Goal: Information Seeking & Learning: Learn about a topic

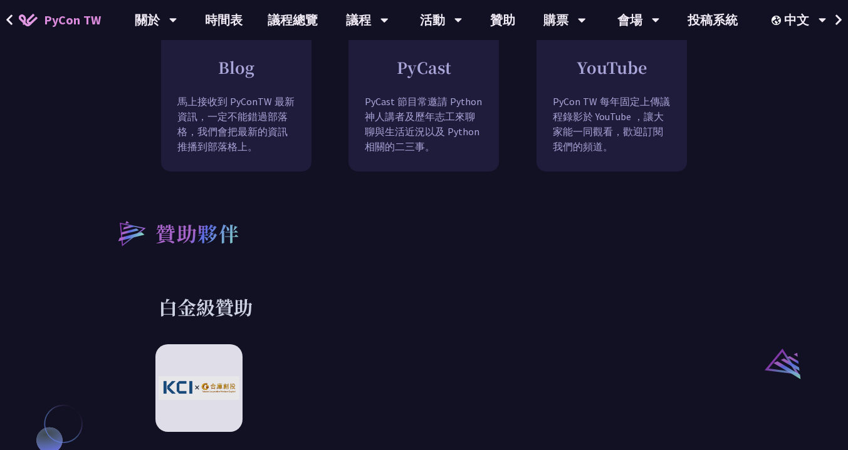
scroll to position [1264, 0]
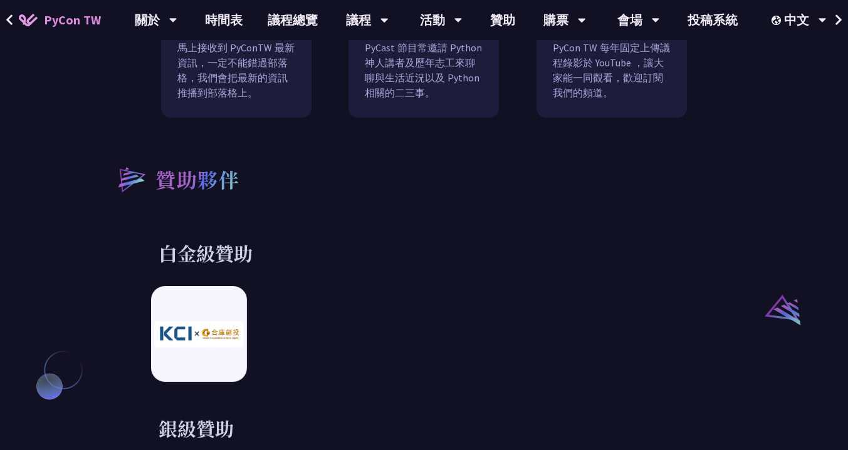
click at [234, 336] on div at bounding box center [199, 334] width 96 height 96
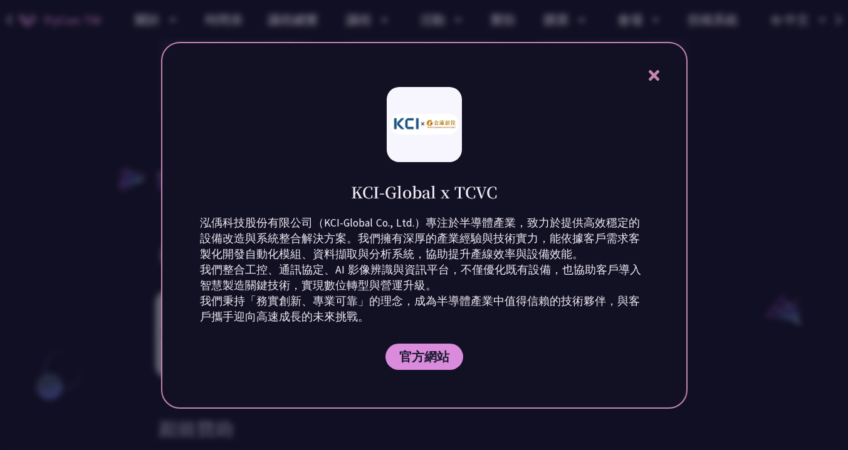
click at [662, 68] on div "KCI-Global x TCVC 泓偊科技股份有限公司（KCI-Global Co., Ltd.）專注於半導體產業，致力於提供高效穩定的設備改造與系統整合解…" at bounding box center [424, 225] width 526 height 367
click at [654, 71] on icon at bounding box center [654, 76] width 16 height 16
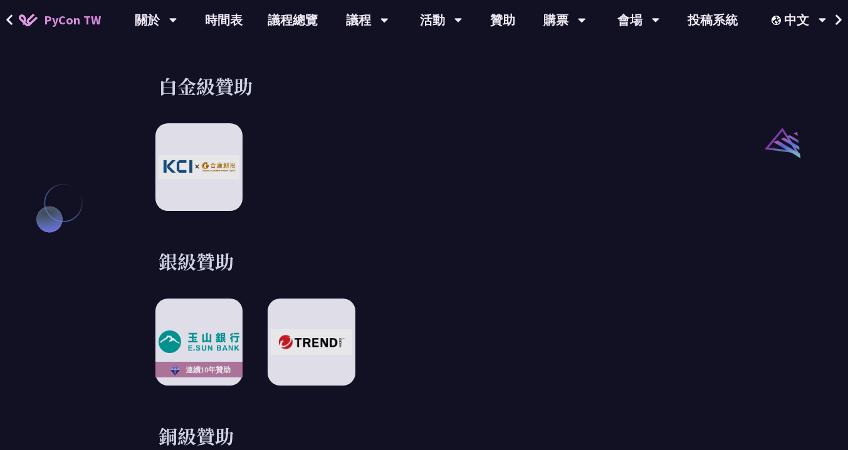
scroll to position [1487, 0]
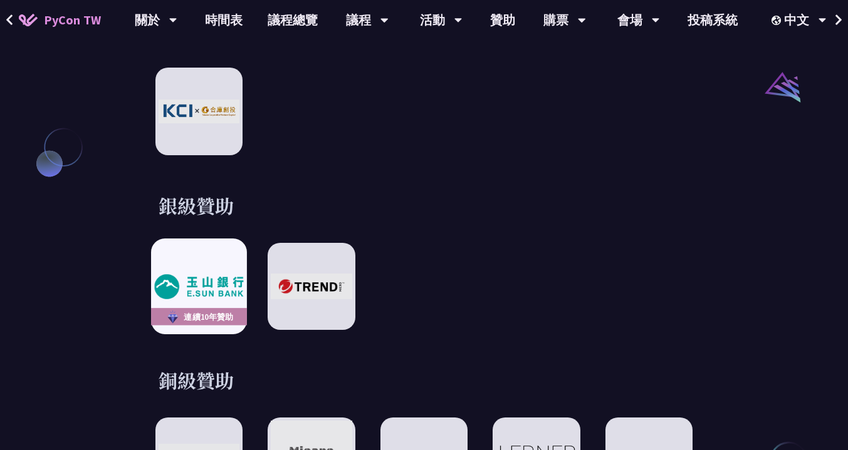
click at [197, 275] on img at bounding box center [199, 286] width 89 height 25
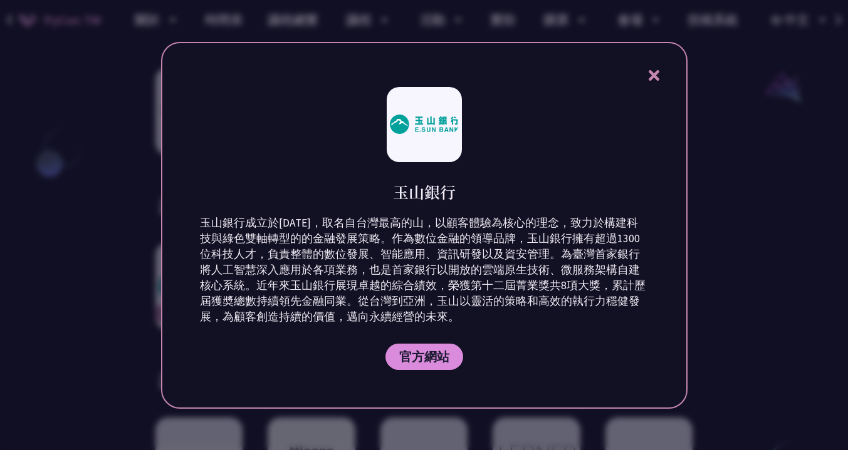
click at [650, 79] on icon at bounding box center [653, 75] width 11 height 11
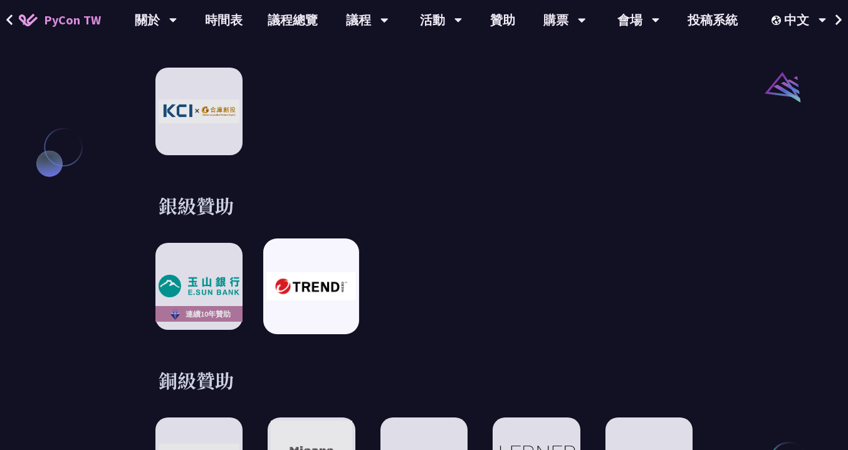
click at [345, 256] on div at bounding box center [311, 287] width 96 height 96
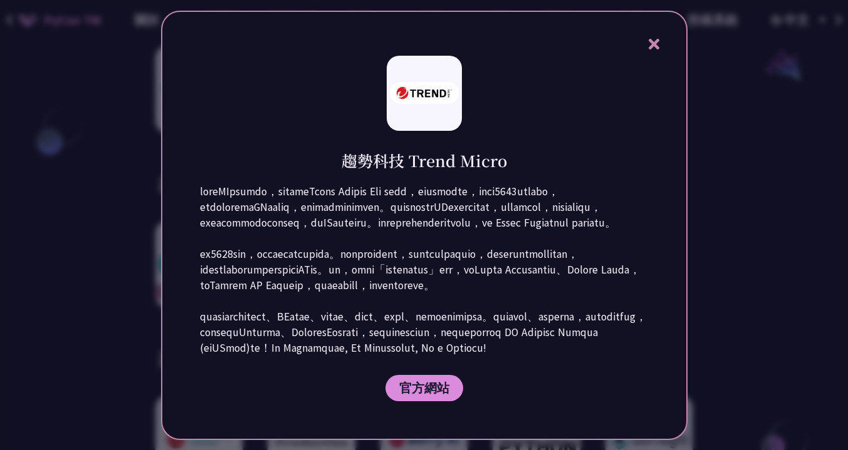
scroll to position [1510, 0]
click at [661, 36] on icon at bounding box center [654, 44] width 16 height 16
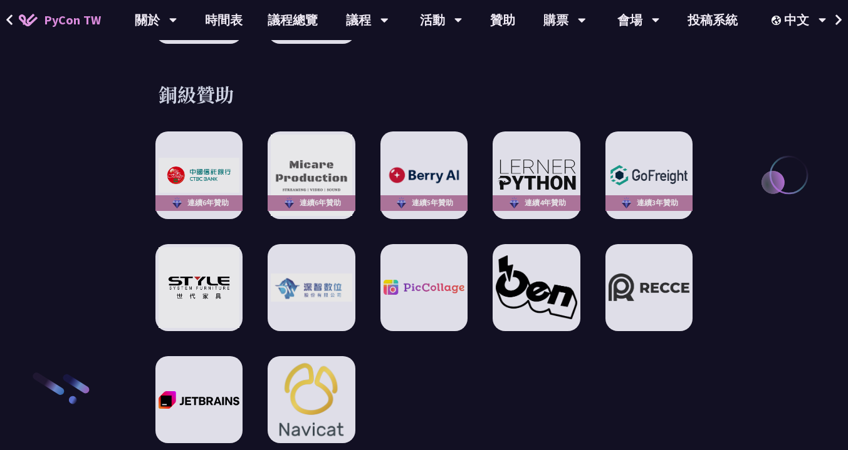
scroll to position [1774, 0]
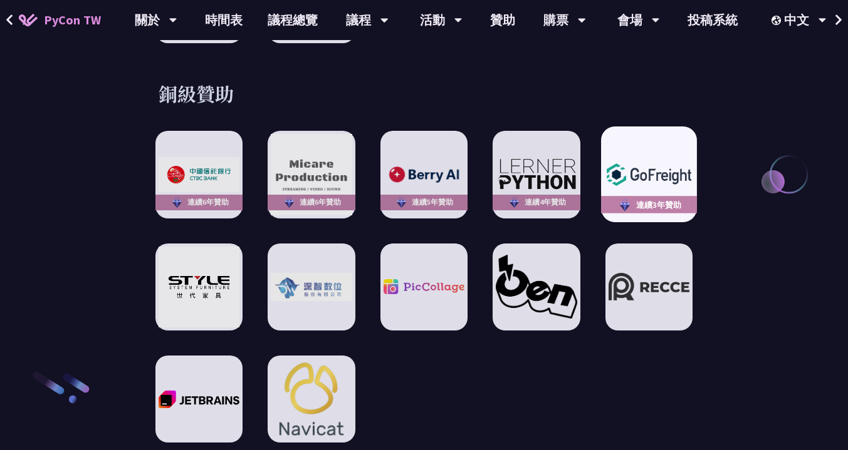
click at [613, 180] on div "連續3年贊助" at bounding box center [649, 175] width 96 height 96
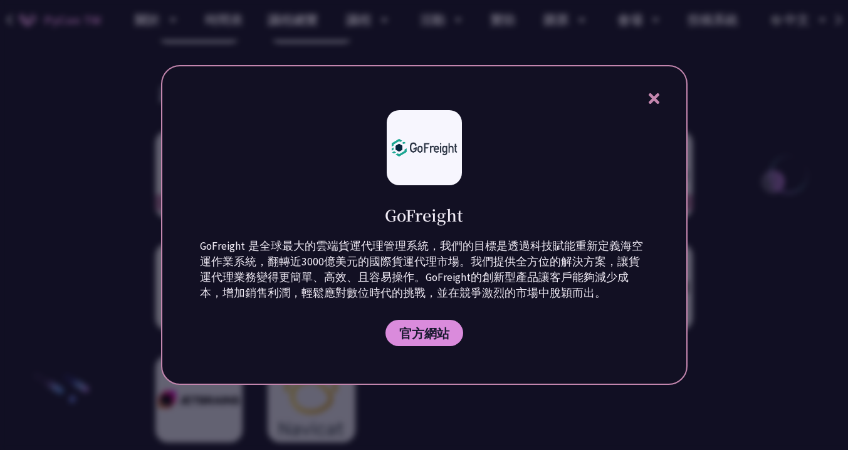
click at [658, 102] on icon at bounding box center [653, 98] width 11 height 11
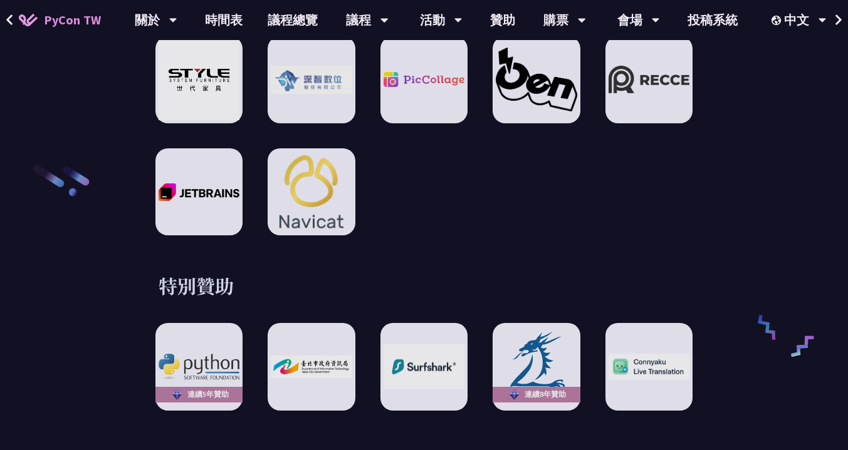
scroll to position [1982, 0]
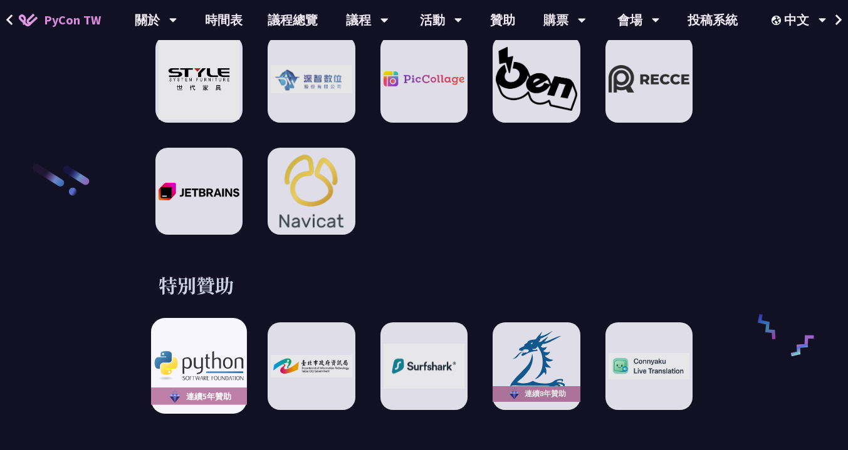
click at [232, 327] on div "連續5年贊助" at bounding box center [199, 366] width 96 height 96
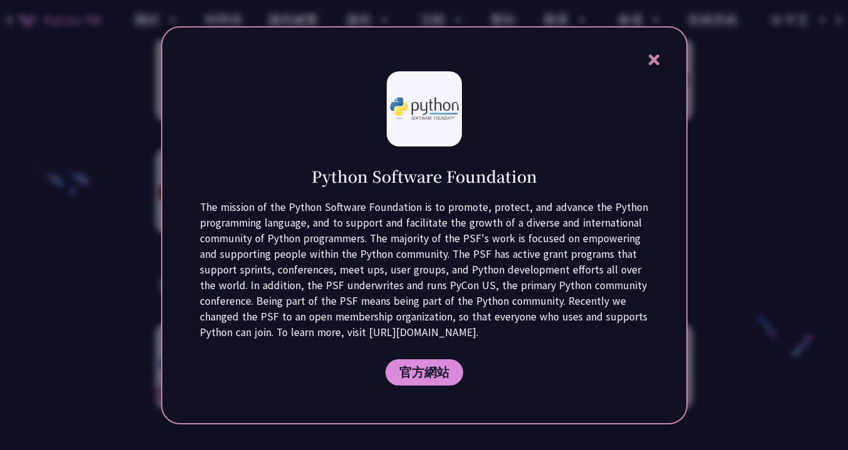
click at [656, 54] on icon at bounding box center [654, 60] width 16 height 16
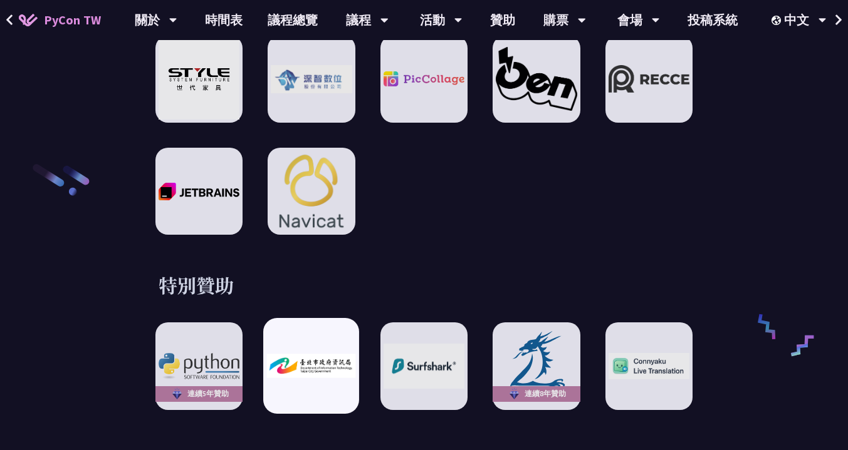
click at [351, 330] on div at bounding box center [311, 366] width 96 height 96
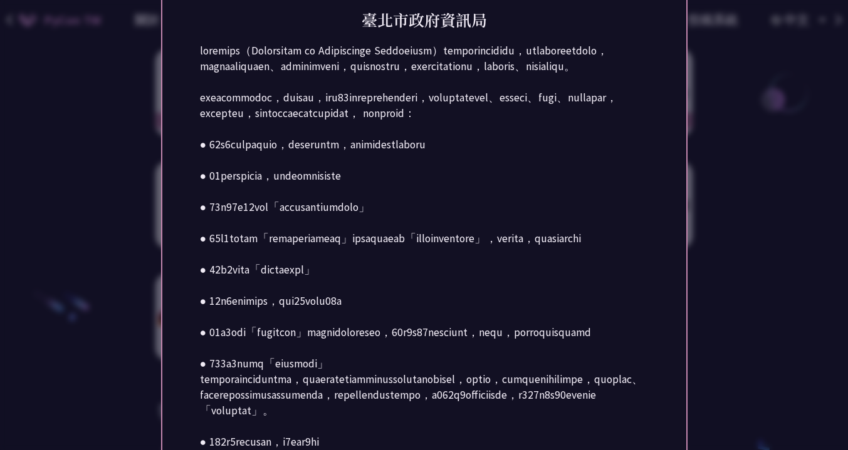
scroll to position [1857, 0]
click at [615, 236] on p at bounding box center [424, 270] width 449 height 454
click at [758, 257] on div at bounding box center [424, 225] width 848 height 450
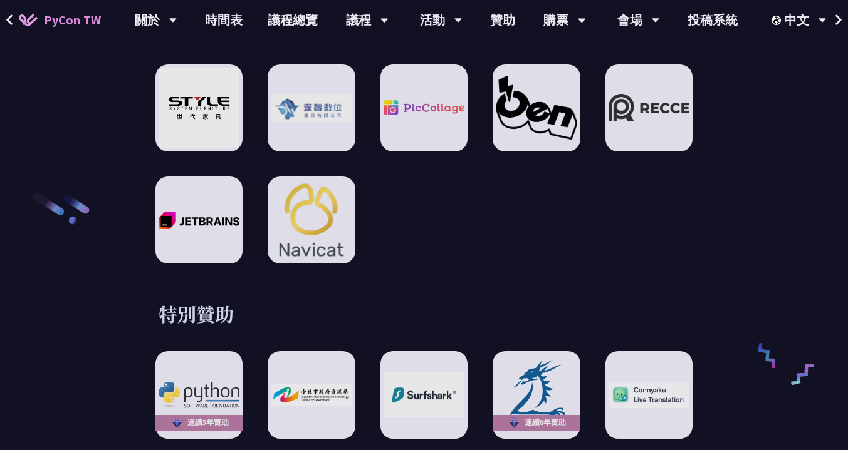
scroll to position [2023, 0]
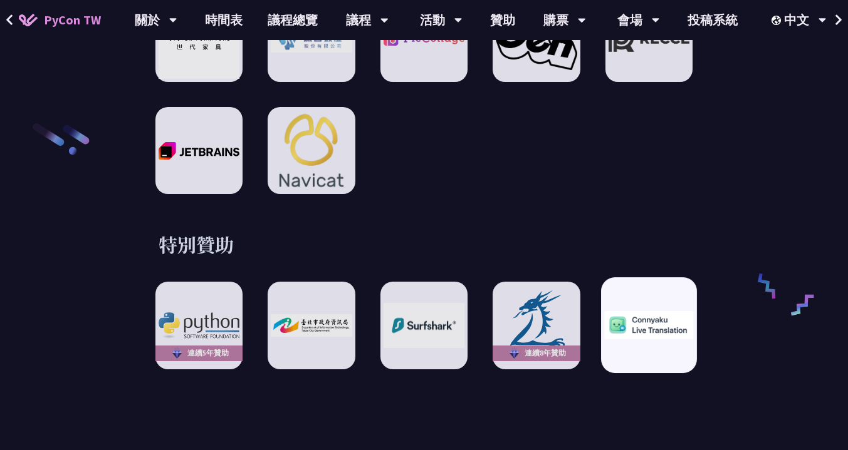
click at [646, 326] on img at bounding box center [648, 325] width 89 height 28
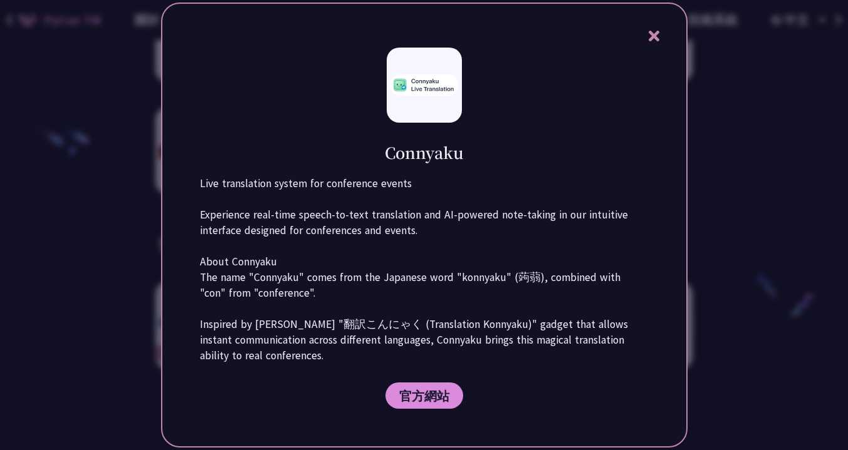
click at [661, 34] on div "Connyaku Live translation system for conference events Experience real-time spe…" at bounding box center [424, 225] width 526 height 445
click at [654, 39] on icon at bounding box center [654, 36] width 16 height 16
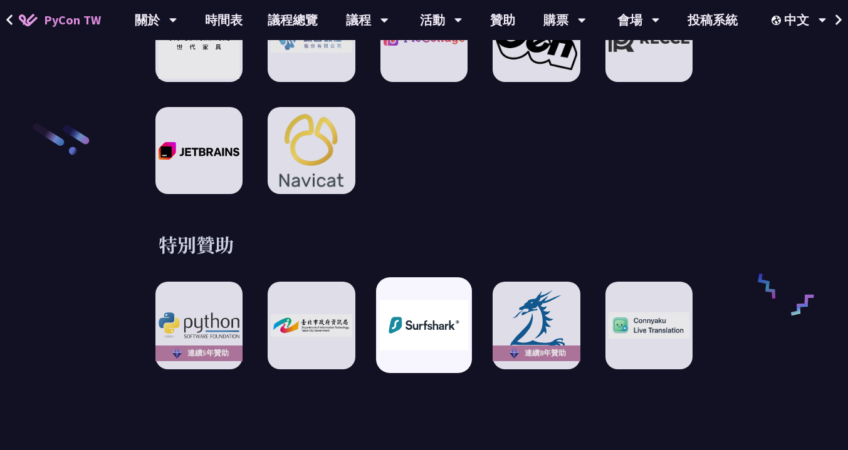
click at [449, 301] on img at bounding box center [423, 326] width 89 height 50
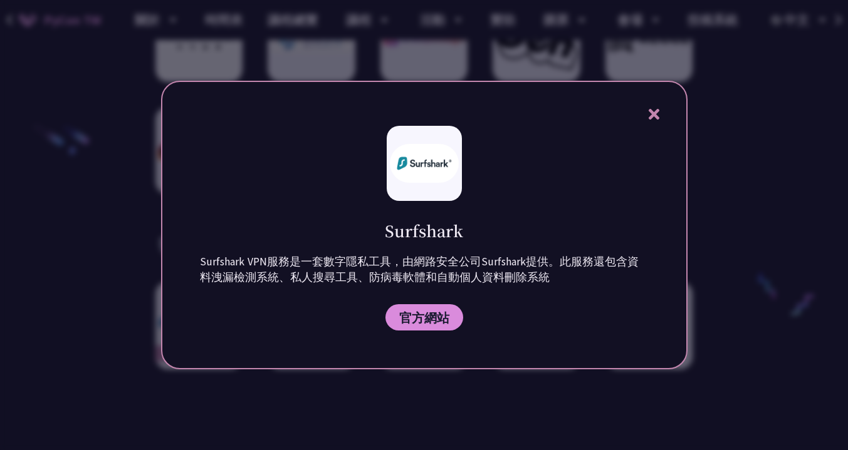
click at [655, 116] on icon at bounding box center [653, 114] width 11 height 11
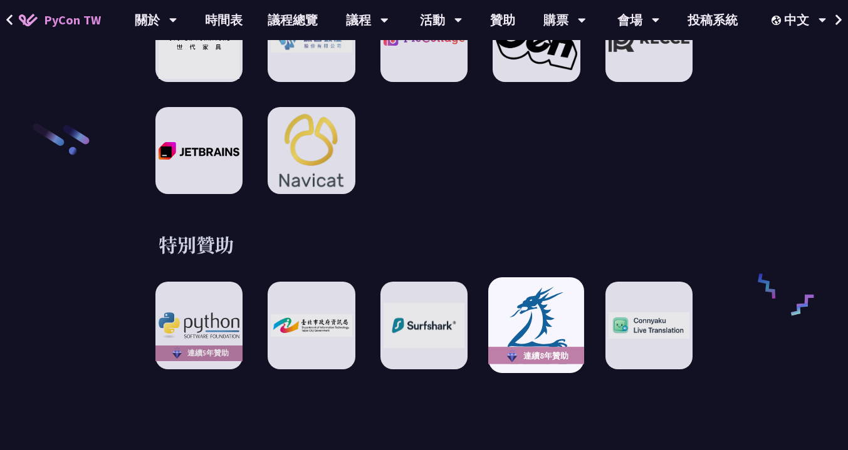
click at [540, 304] on img at bounding box center [536, 325] width 89 height 82
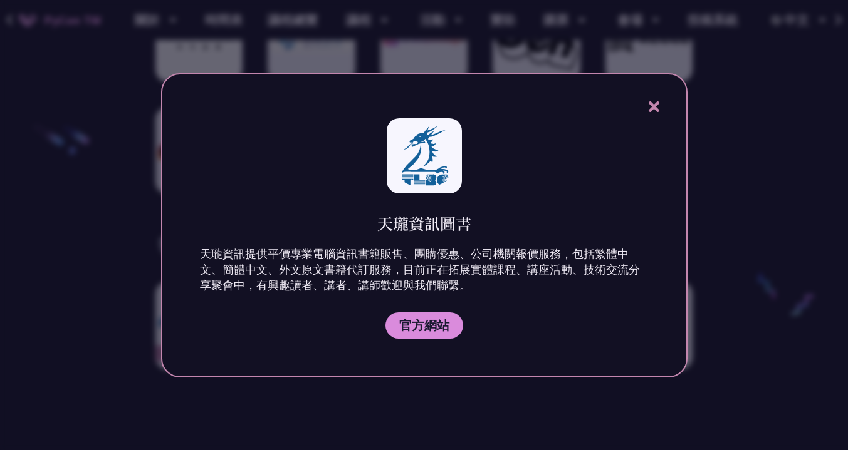
click at [670, 101] on div "天瓏資訊圖書 天瓏資訊提供平價專業電腦資訊書籍販售、團購優惠、公司機關報價服務，包括繁體中文、簡體中文、外文原文書籍代訂服務，目前正在拓展實體課程、講座活動、…" at bounding box center [424, 225] width 526 height 304
click at [656, 103] on icon at bounding box center [653, 106] width 11 height 11
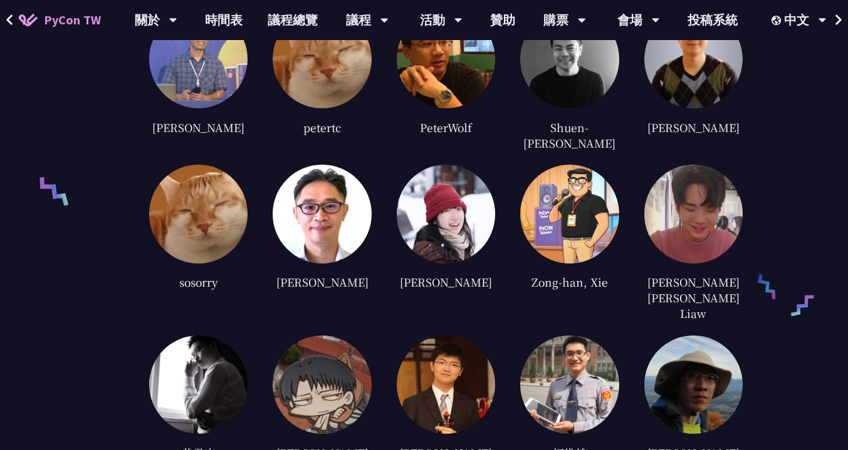
scroll to position [2905, 0]
click at [470, 176] on img at bounding box center [446, 214] width 98 height 98
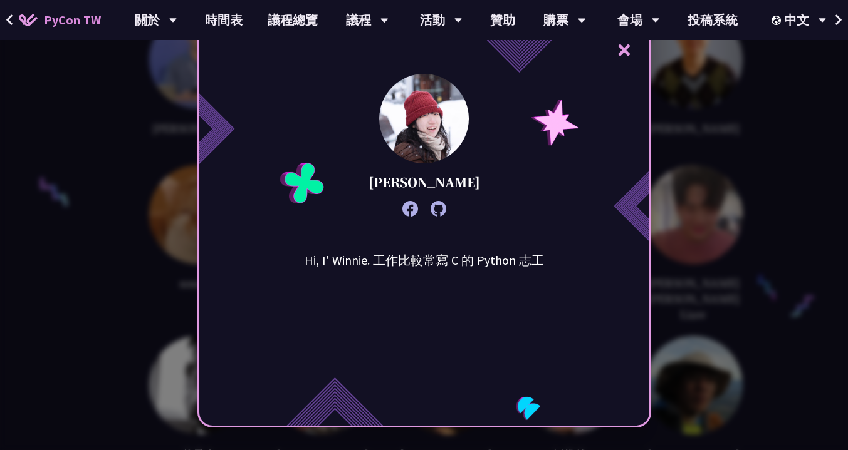
click at [446, 209] on icon at bounding box center [438, 209] width 16 height 16
click at [630, 57] on button "×" at bounding box center [624, 50] width 38 height 38
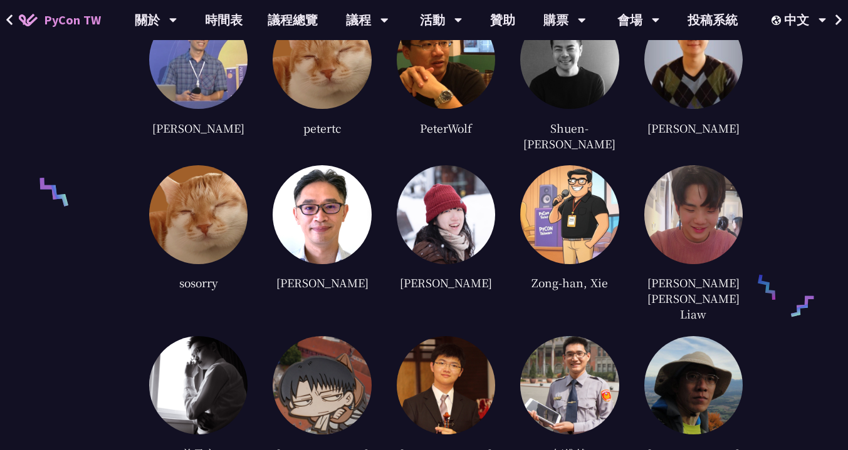
click at [699, 169] on img at bounding box center [693, 214] width 98 height 98
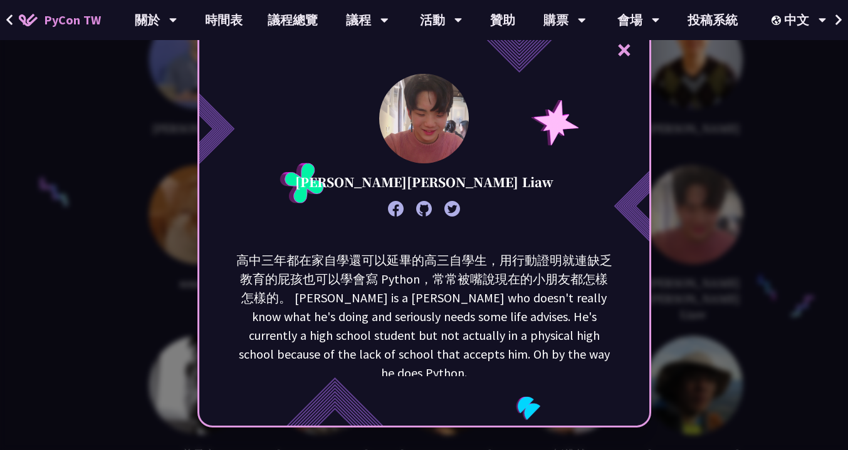
click at [430, 208] on icon at bounding box center [424, 209] width 16 height 16
